Goal: Transaction & Acquisition: Purchase product/service

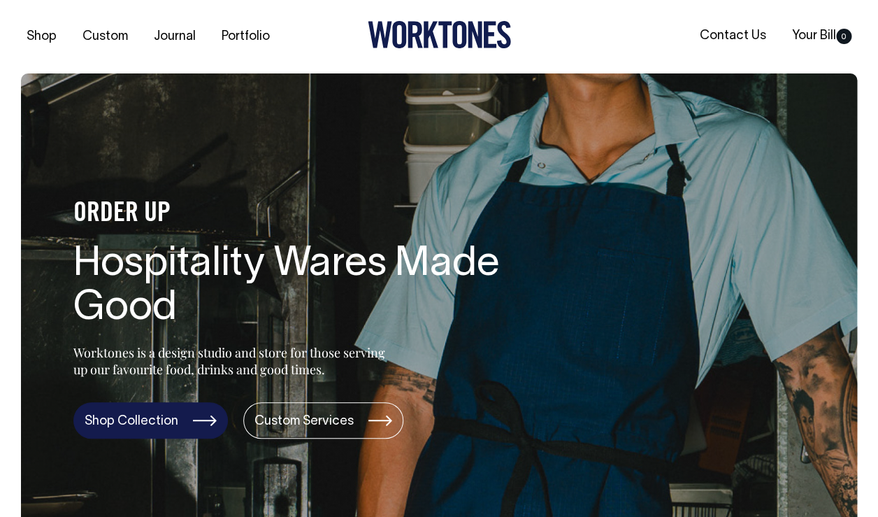
click at [167, 431] on link "Shop Collection" at bounding box center [150, 420] width 154 height 36
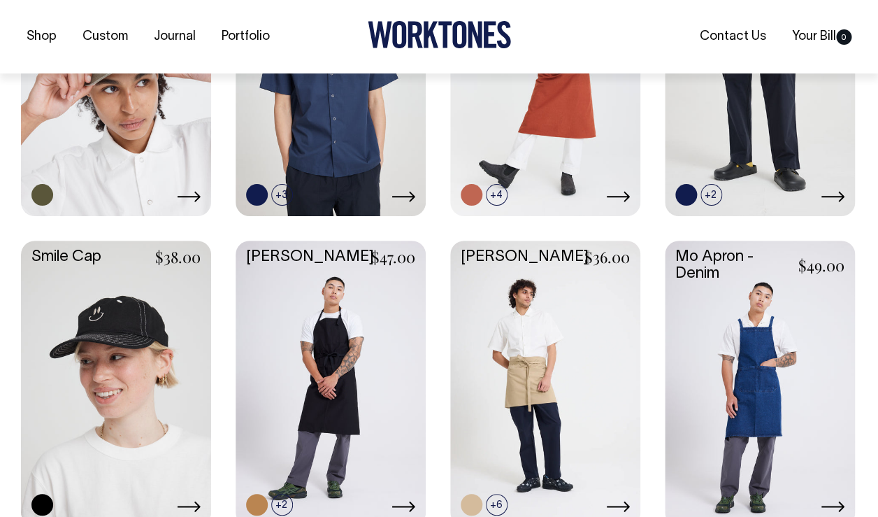
scroll to position [1099, 0]
click at [795, 368] on link at bounding box center [760, 381] width 190 height 282
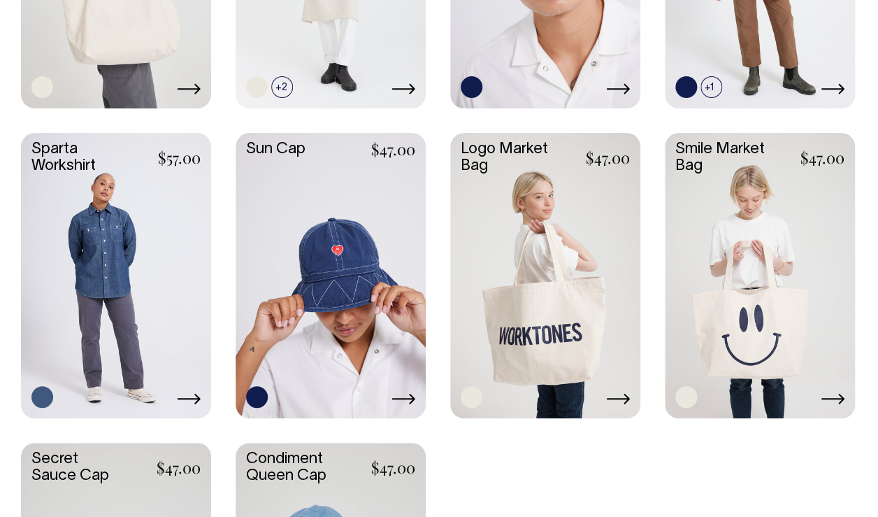
scroll to position [1825, 0]
click at [149, 301] on link at bounding box center [116, 274] width 190 height 282
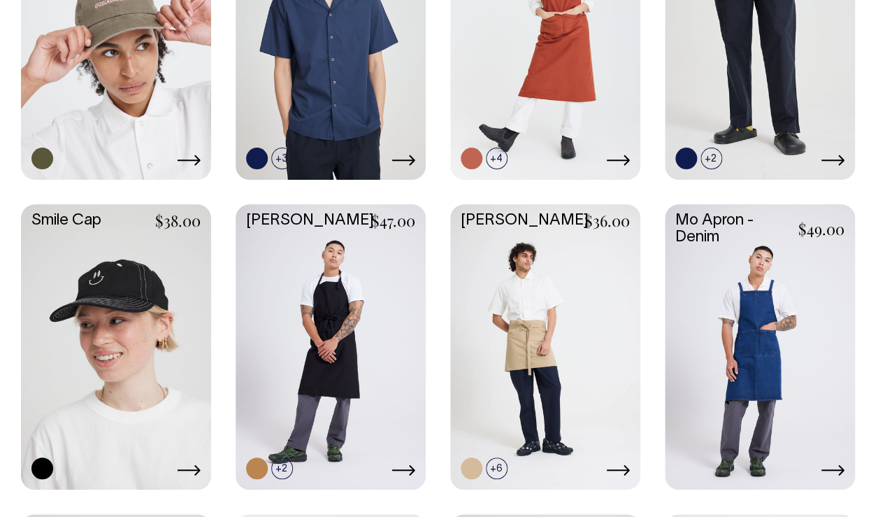
click at [793, 373] on link at bounding box center [760, 345] width 190 height 282
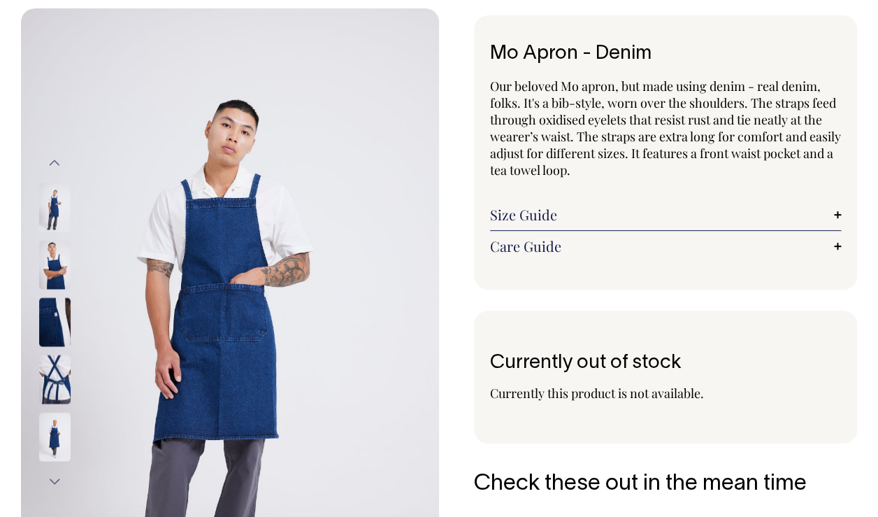
scroll to position [66, 0]
click at [50, 387] on img at bounding box center [54, 378] width 31 height 49
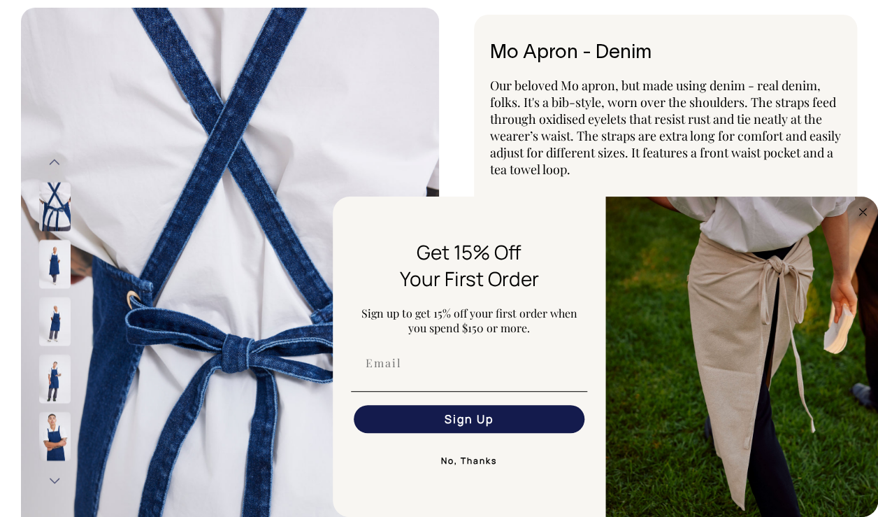
click at [53, 477] on button "Next" at bounding box center [54, 479] width 21 height 31
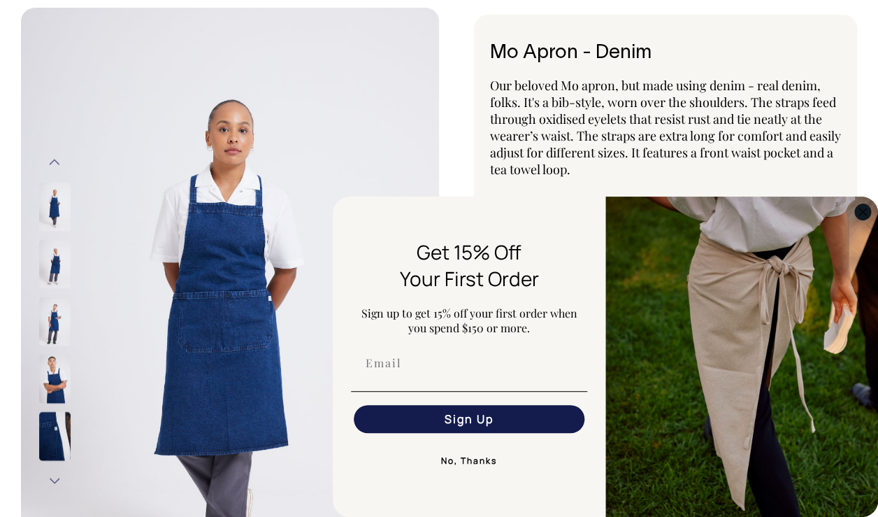
click at [865, 208] on circle "Close dialog" at bounding box center [863, 211] width 16 height 16
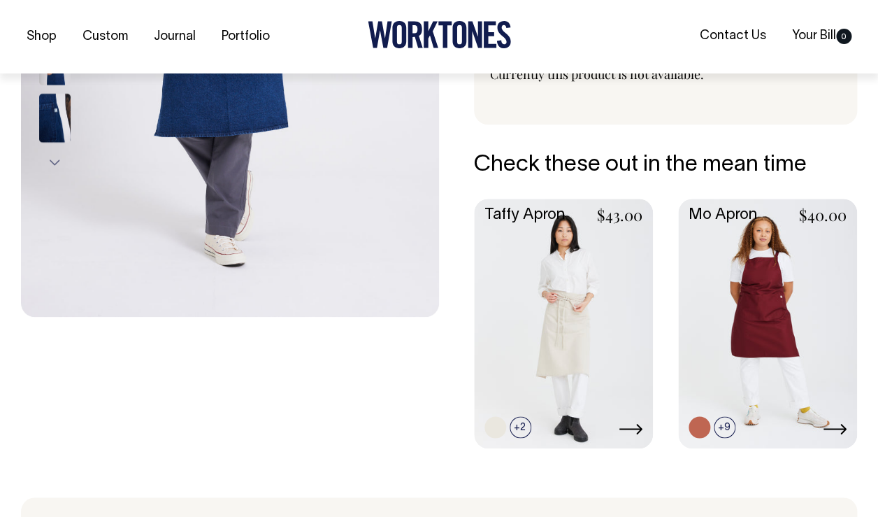
scroll to position [384, 0]
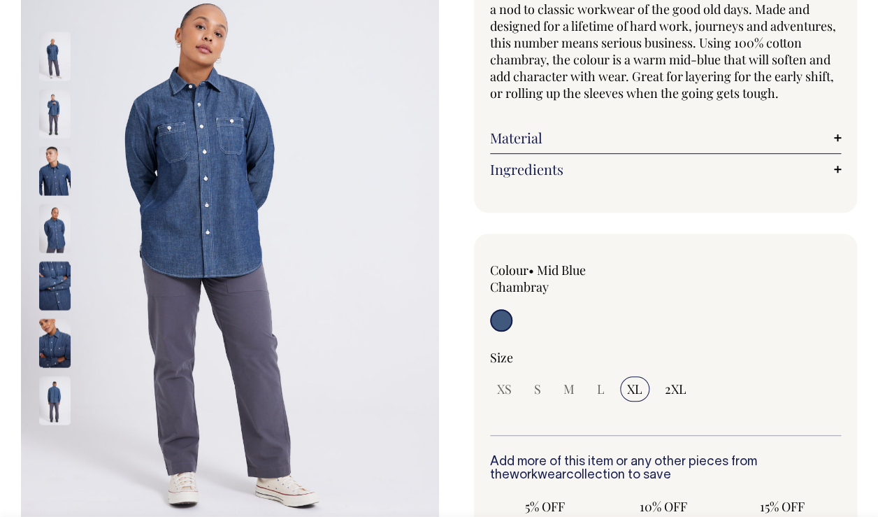
scroll to position [159, 0]
click at [52, 354] on img at bounding box center [54, 341] width 31 height 49
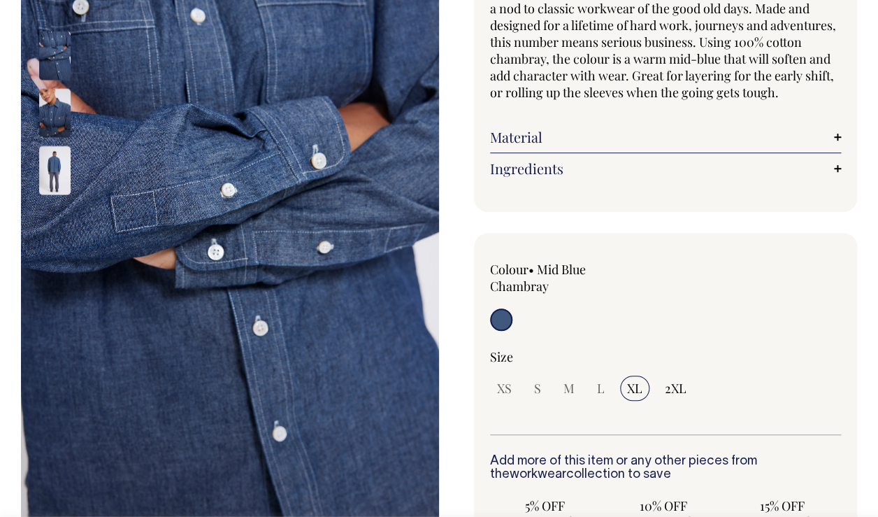
click at [61, 52] on img at bounding box center [54, 55] width 31 height 49
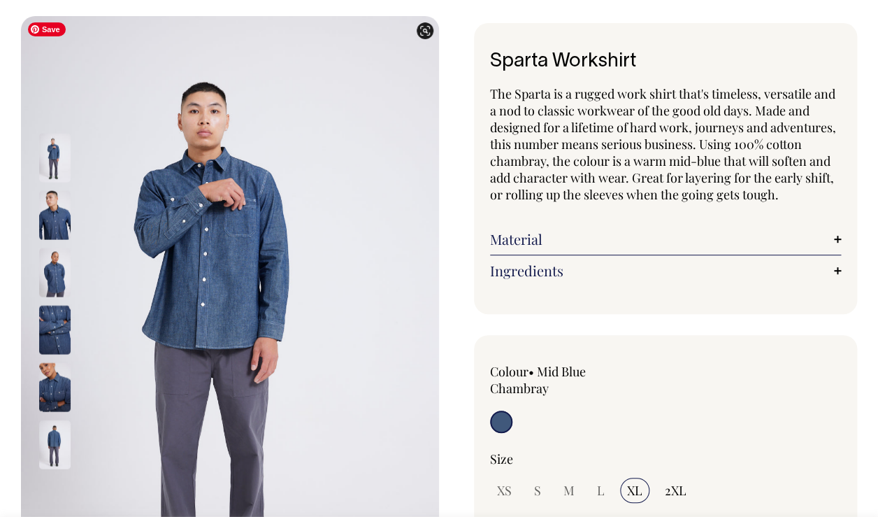
scroll to position [57, 0]
click at [57, 227] on img at bounding box center [54, 214] width 31 height 49
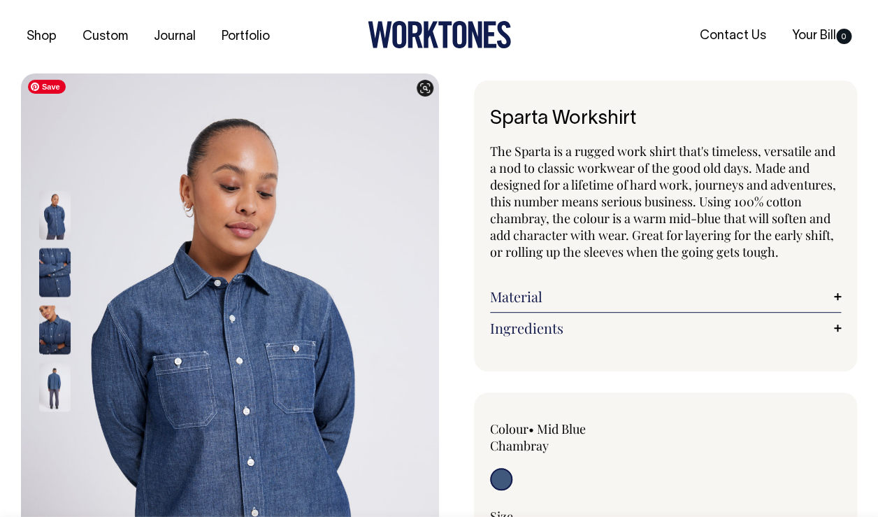
scroll to position [0, 0]
click at [50, 323] on img at bounding box center [54, 329] width 31 height 49
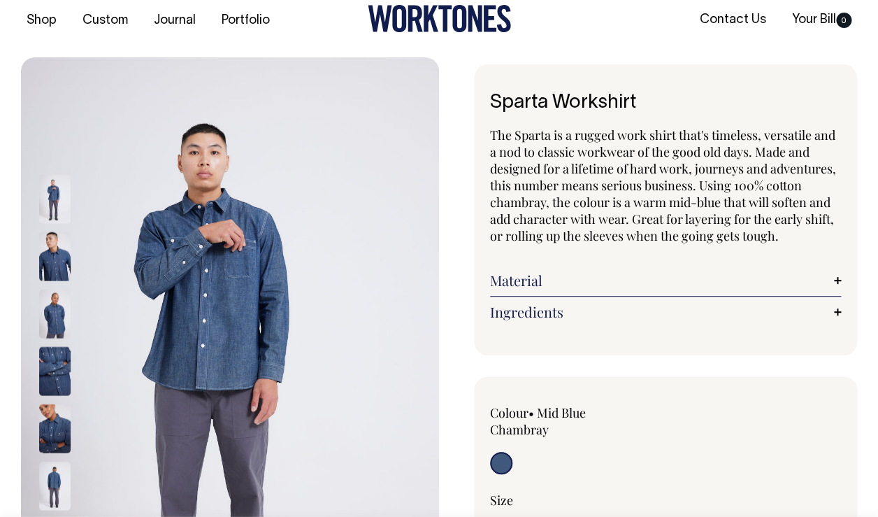
scroll to position [16, 0]
click at [64, 316] on img at bounding box center [54, 313] width 31 height 49
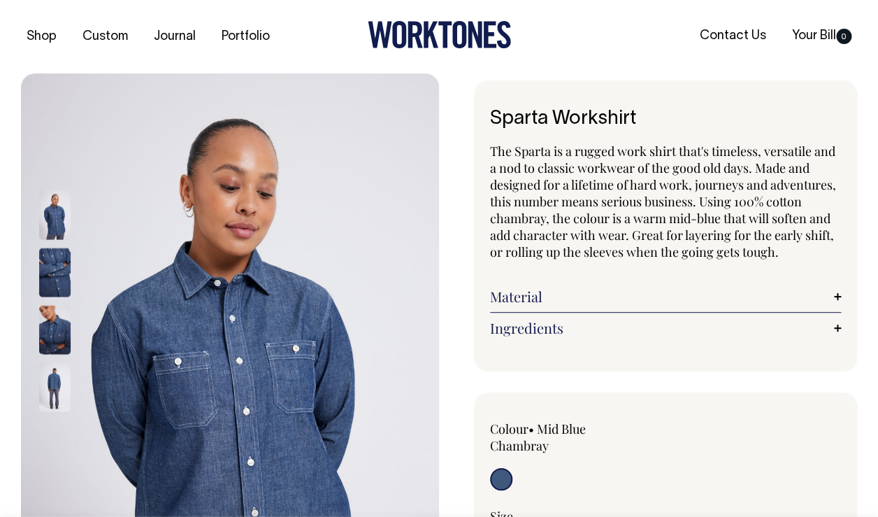
scroll to position [0, 0]
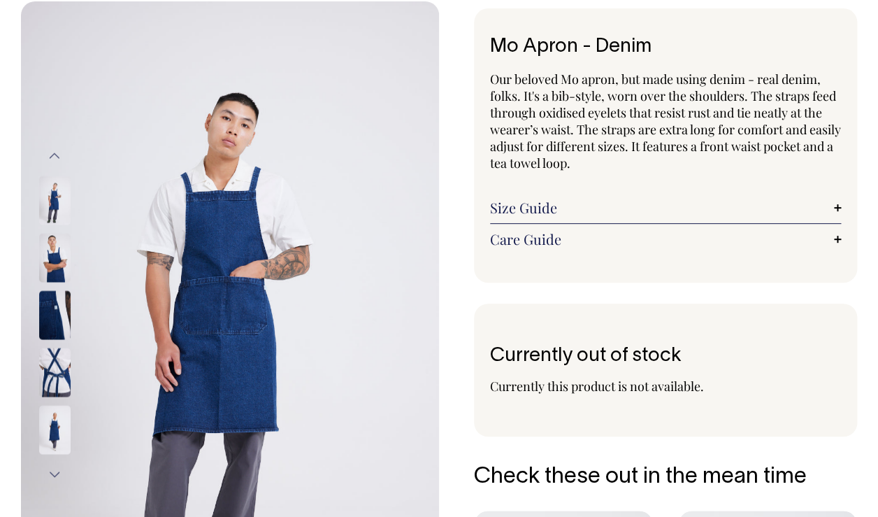
scroll to position [73, 0]
click at [46, 268] on img at bounding box center [54, 256] width 31 height 49
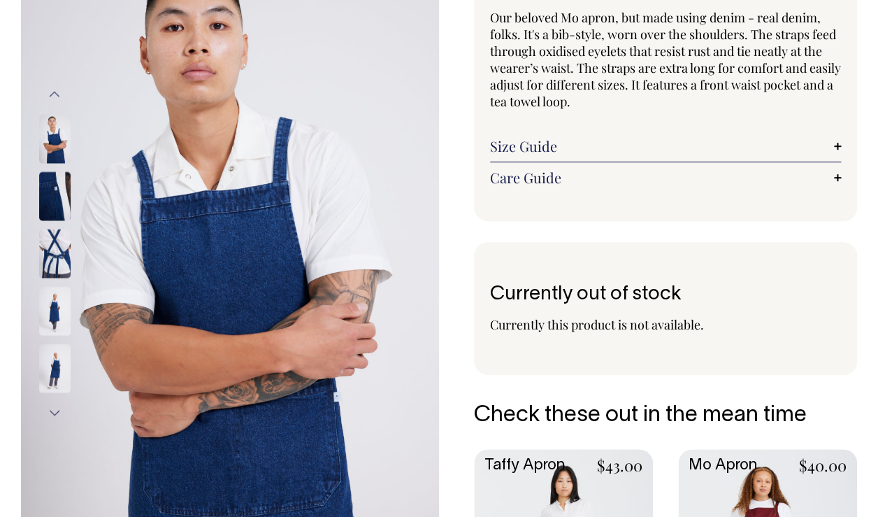
scroll to position [134, 0]
click at [57, 88] on button "Previous" at bounding box center [54, 93] width 21 height 31
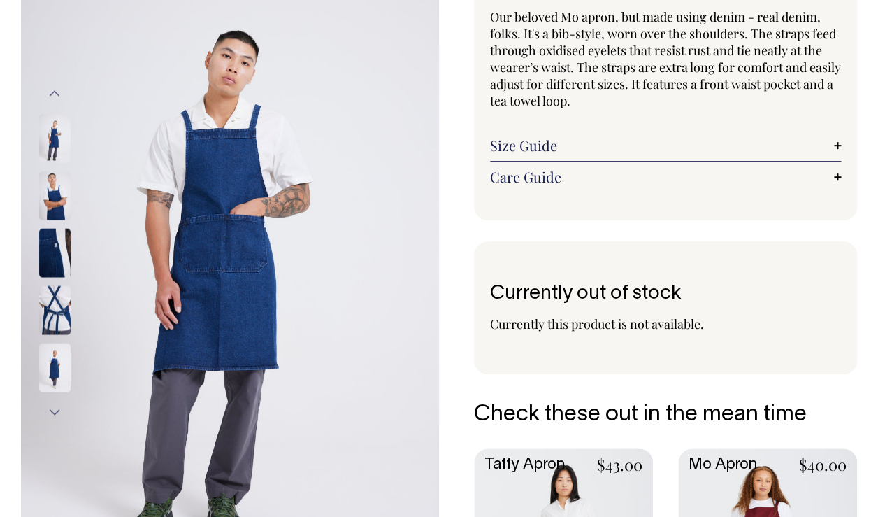
click at [57, 152] on img at bounding box center [54, 137] width 31 height 49
drag, startPoint x: 54, startPoint y: 200, endPoint x: 186, endPoint y: 234, distance: 136.5
click at [54, 200] on img at bounding box center [54, 195] width 31 height 49
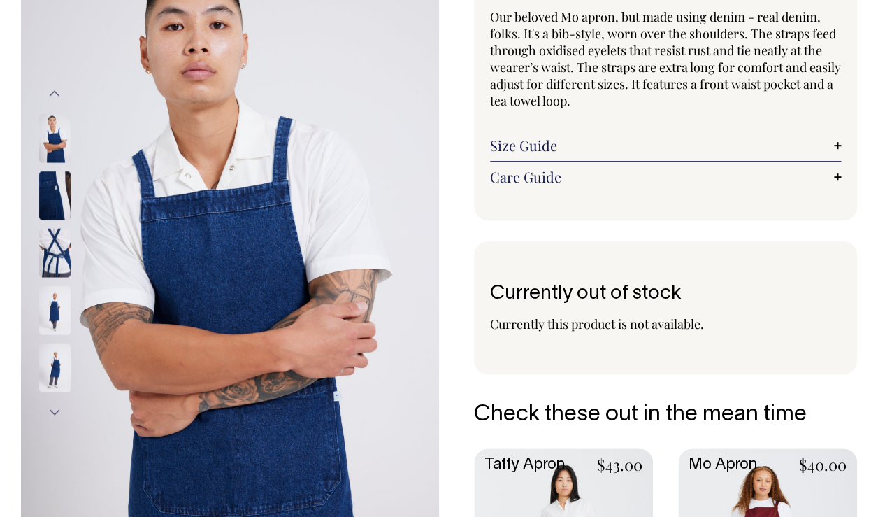
click at [54, 319] on img at bounding box center [54, 309] width 31 height 49
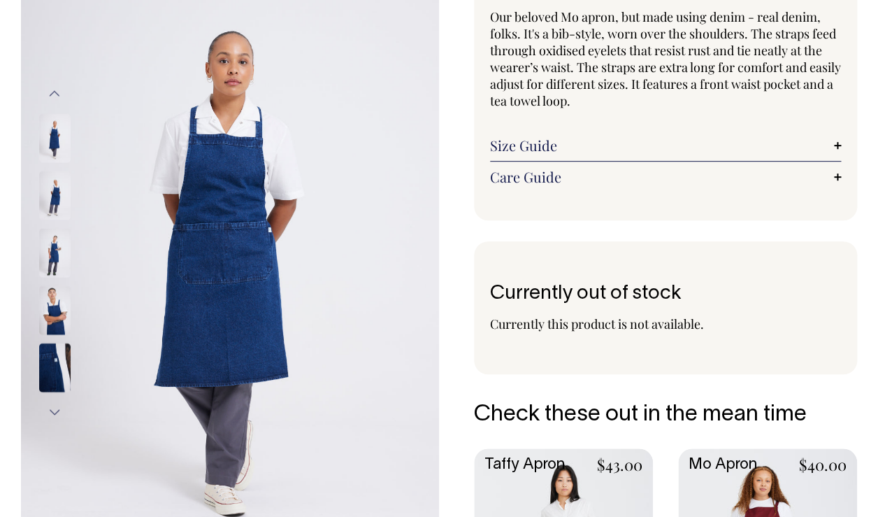
click at [52, 312] on img at bounding box center [54, 309] width 31 height 49
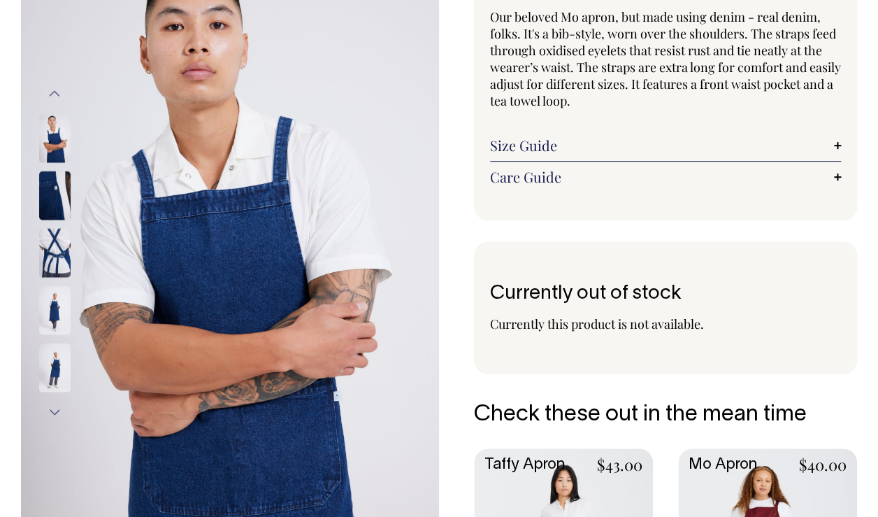
click at [59, 252] on img at bounding box center [54, 252] width 31 height 49
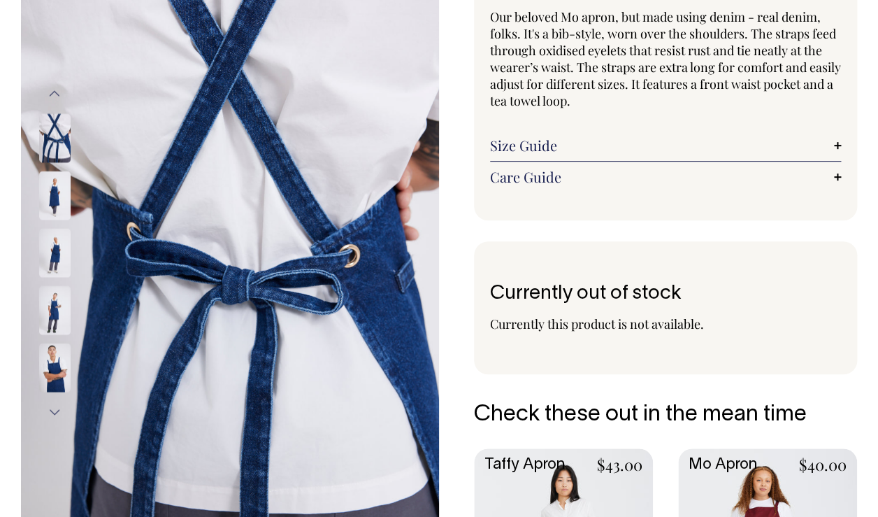
click at [58, 362] on img at bounding box center [54, 367] width 31 height 49
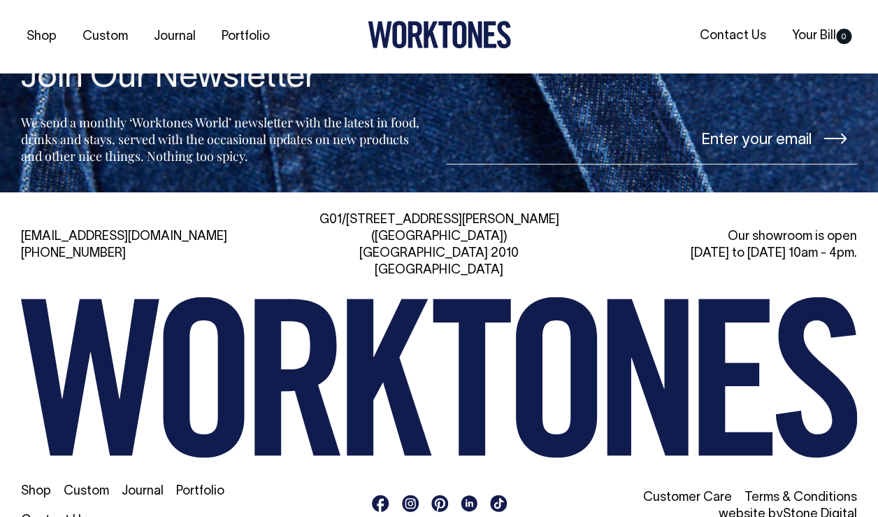
scroll to position [2042, 0]
